Goal: Task Accomplishment & Management: Manage account settings

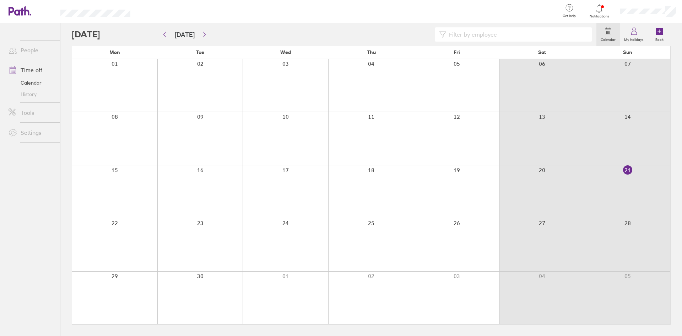
click at [476, 281] on div at bounding box center [457, 297] width 86 height 53
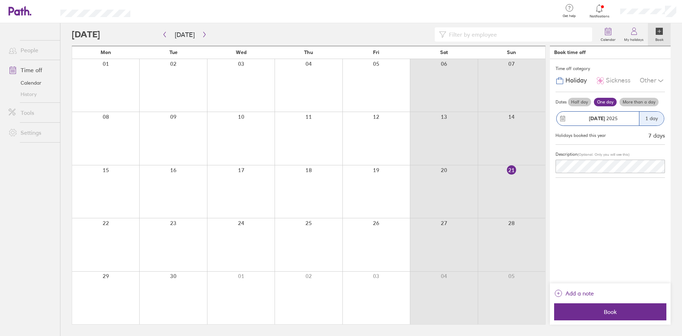
click at [587, 153] on span "(Optional. Only you will see this)" at bounding box center [604, 154] width 52 height 5
click at [591, 293] on span "Add a note" at bounding box center [580, 292] width 28 height 11
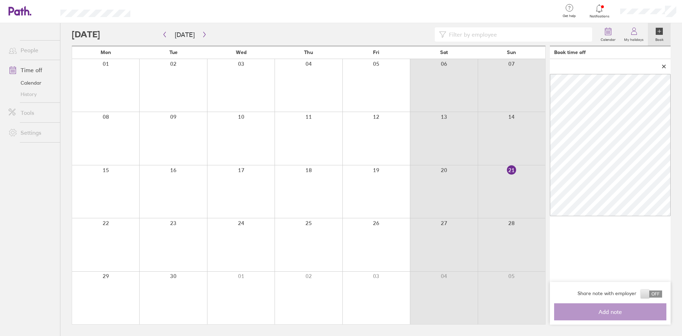
click at [554, 287] on button "Add a note" at bounding box center [574, 292] width 40 height 11
click at [653, 293] on span at bounding box center [651, 293] width 21 height 7
click at [662, 296] on input "checkbox" at bounding box center [662, 296] width 0 height 0
click at [641, 309] on span "Add note" at bounding box center [610, 311] width 102 height 6
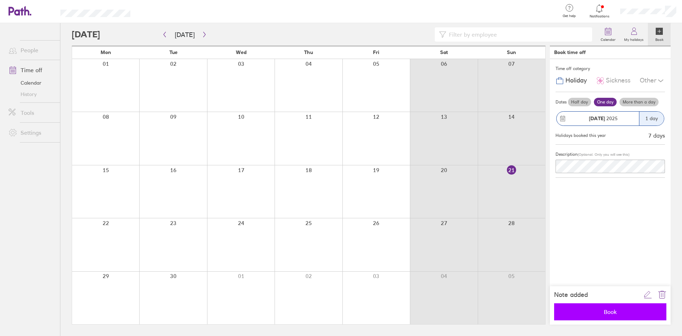
click at [613, 309] on span "Book" at bounding box center [610, 311] width 102 height 6
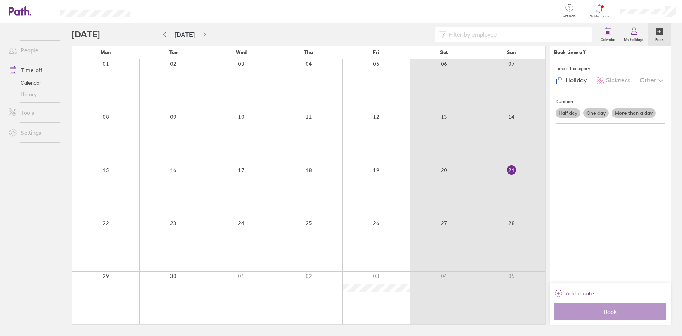
click at [597, 12] on icon at bounding box center [599, 8] width 9 height 9
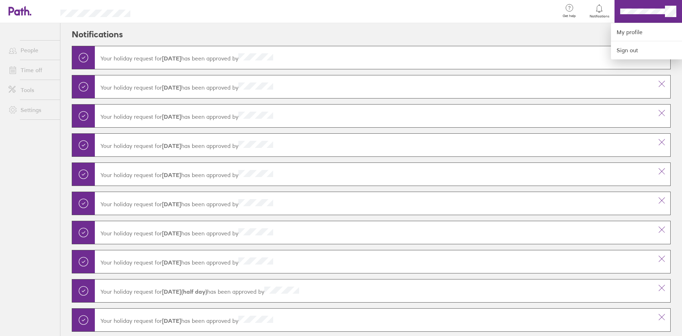
click at [655, 10] on div at bounding box center [341, 168] width 682 height 336
click at [651, 10] on div at bounding box center [341, 168] width 682 height 336
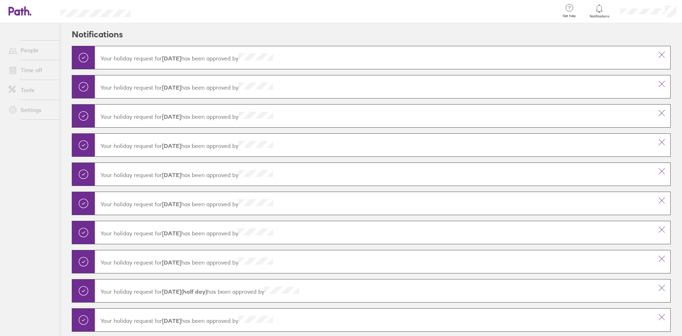
click at [28, 10] on icon at bounding box center [20, 11] width 23 height 10
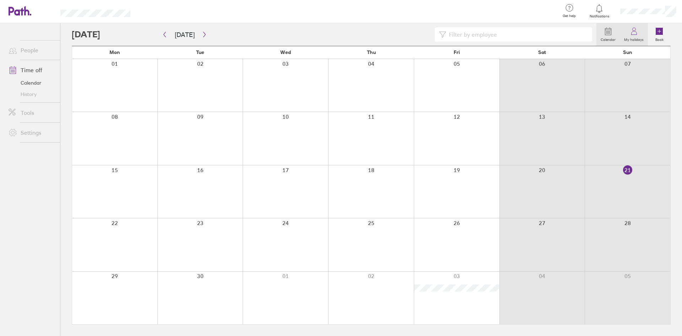
click at [632, 33] on icon at bounding box center [633, 33] width 5 height 4
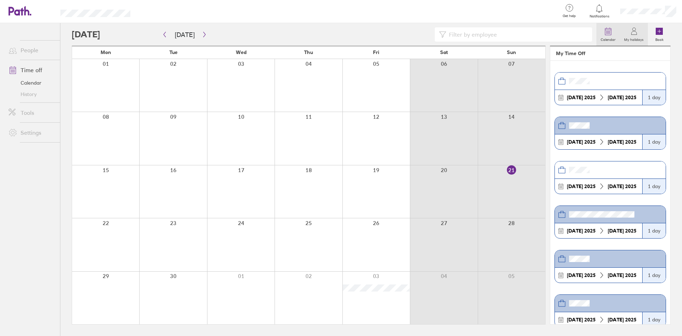
click at [607, 31] on circle at bounding box center [607, 31] width 1 height 1
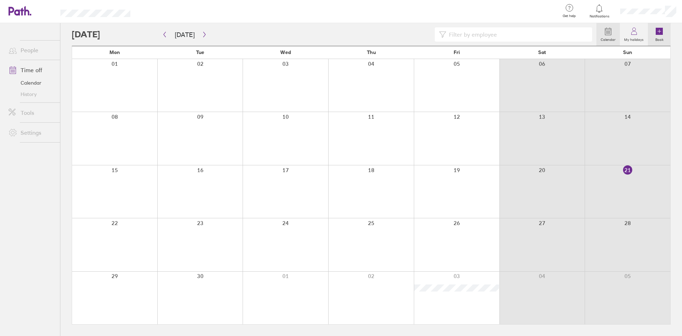
click at [662, 37] on label "Book" at bounding box center [659, 39] width 17 height 6
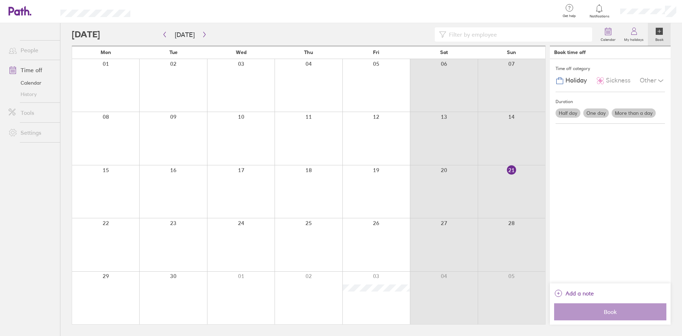
click at [361, 297] on div at bounding box center [377, 297] width 68 height 53
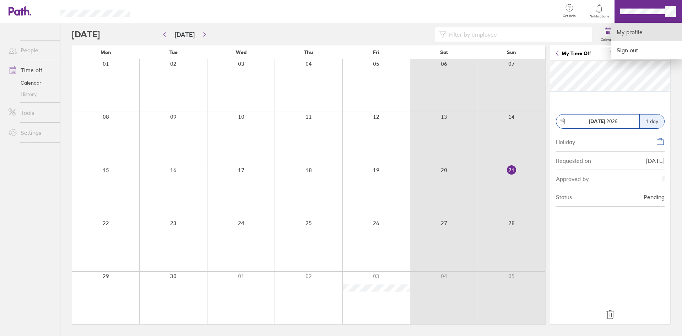
click at [640, 31] on link "My profile" at bounding box center [646, 32] width 71 height 18
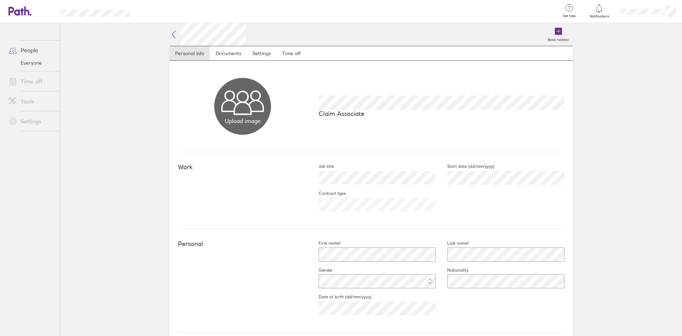
click at [32, 66] on link "Everyone" at bounding box center [31, 62] width 57 height 11
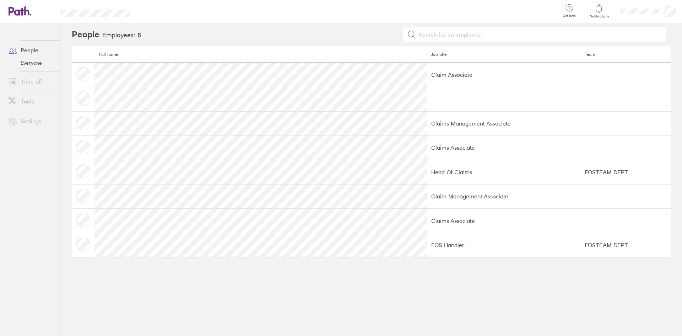
click at [34, 47] on link "People" at bounding box center [31, 50] width 57 height 14
click at [32, 84] on link "Time off" at bounding box center [31, 81] width 57 height 14
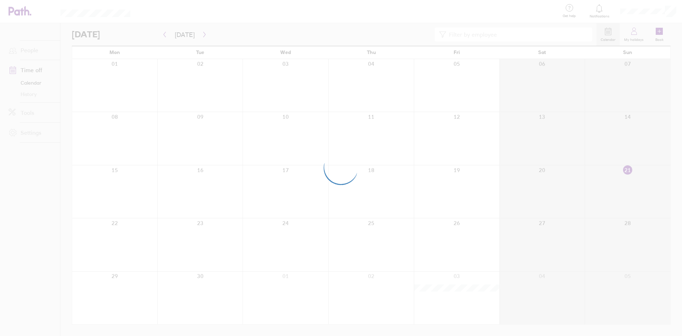
click at [667, 13] on div at bounding box center [341, 168] width 682 height 336
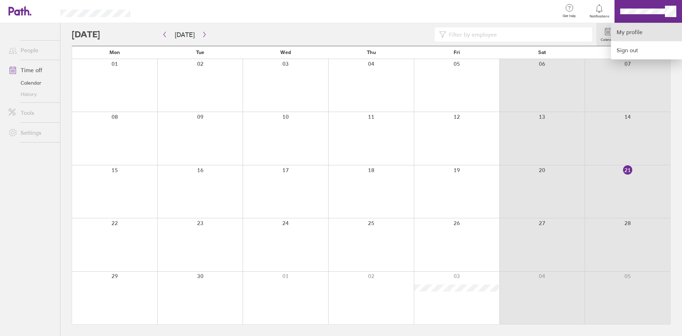
click at [645, 34] on link "My profile" at bounding box center [646, 32] width 71 height 18
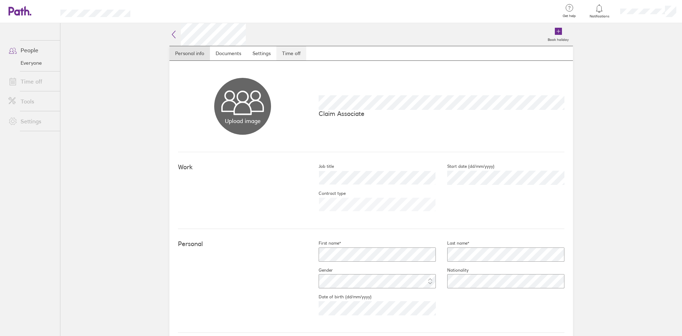
click at [285, 54] on link "Time off" at bounding box center [291, 53] width 30 height 14
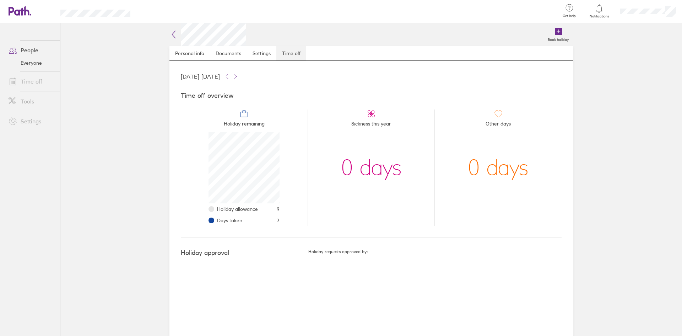
scroll to position [71, 71]
